Goal: Information Seeking & Learning: Learn about a topic

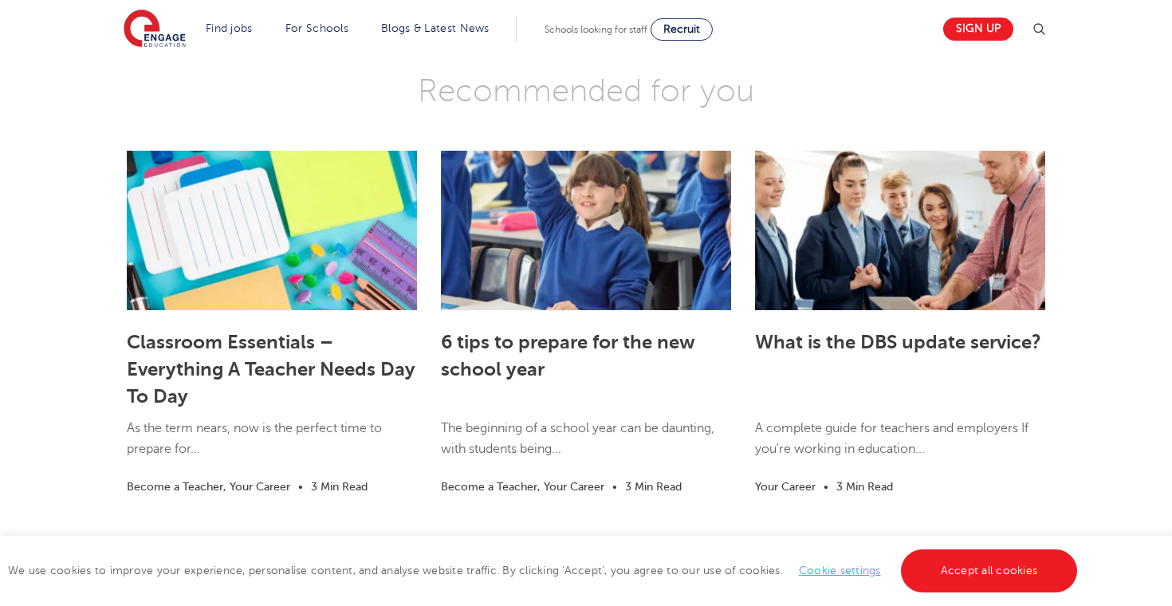
scroll to position [2453, 0]
